Goal: Task Accomplishment & Management: Complete application form

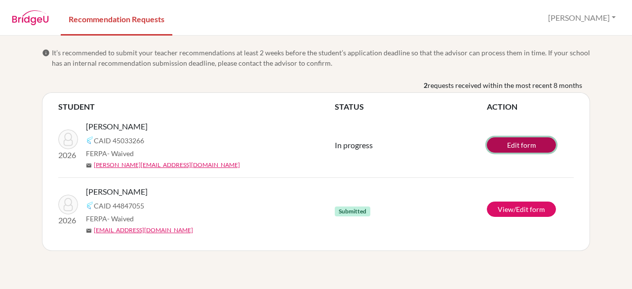
click at [506, 150] on link "Edit form" at bounding box center [521, 144] width 69 height 15
click at [520, 143] on link "Edit form" at bounding box center [521, 144] width 69 height 15
click at [526, 137] on link "Edit form" at bounding box center [521, 144] width 69 height 15
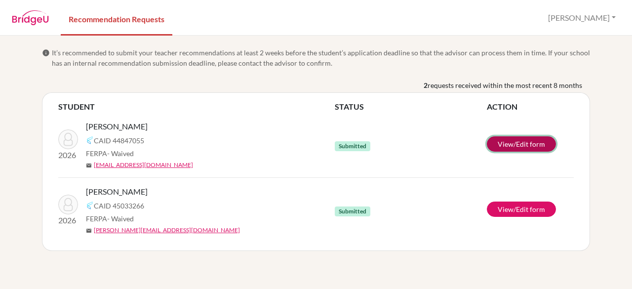
click at [510, 148] on link "View/Edit form" at bounding box center [521, 143] width 69 height 15
